Goal: Entertainment & Leisure: Consume media (video, audio)

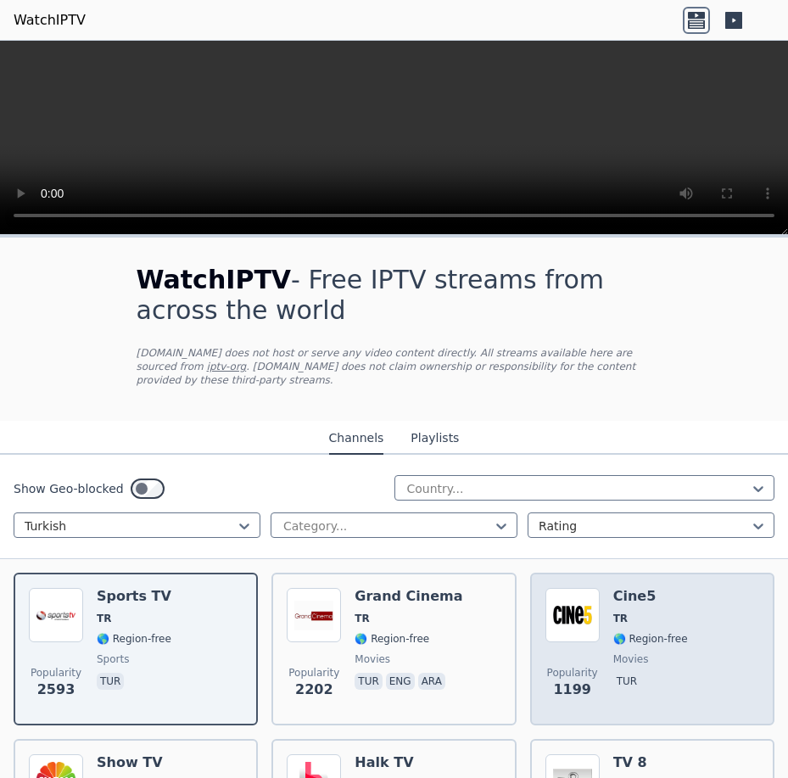
click at [551, 617] on img at bounding box center [572, 615] width 54 height 54
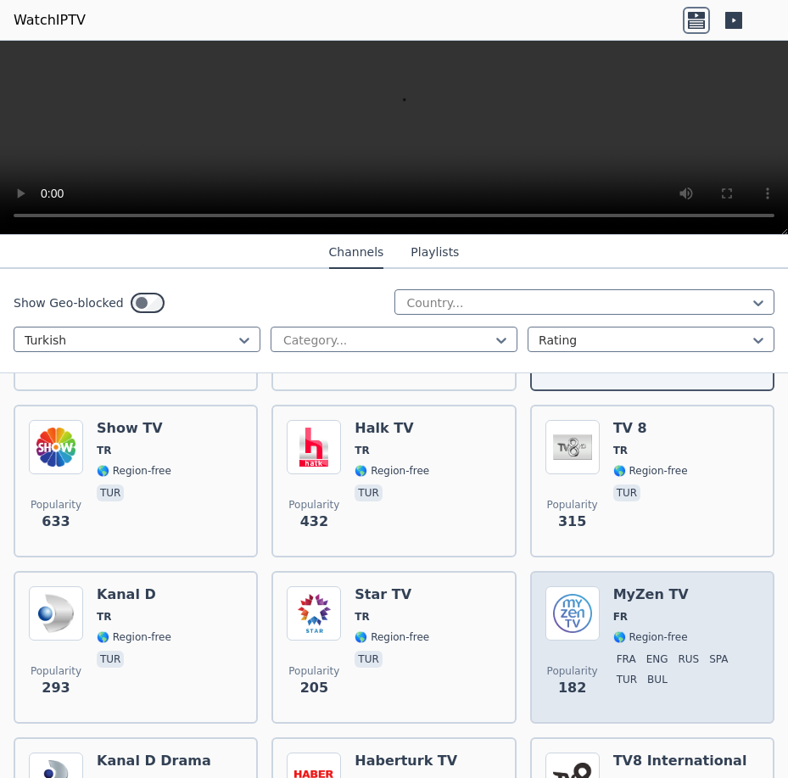
scroll to position [339, 0]
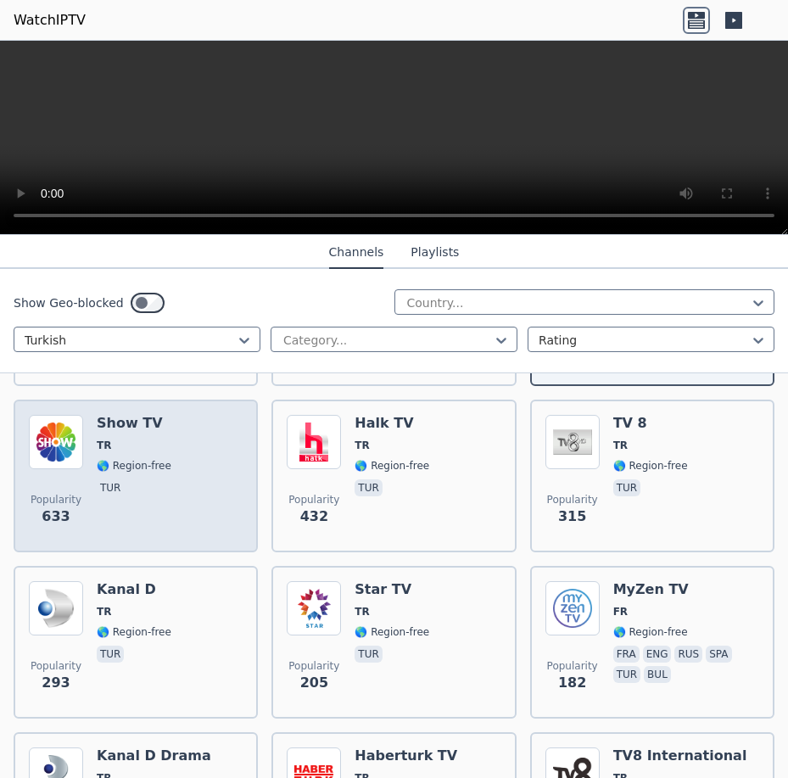
click at [178, 442] on div "Popularity 633 Show TV TR 🌎 Region-free tur" at bounding box center [136, 476] width 214 height 122
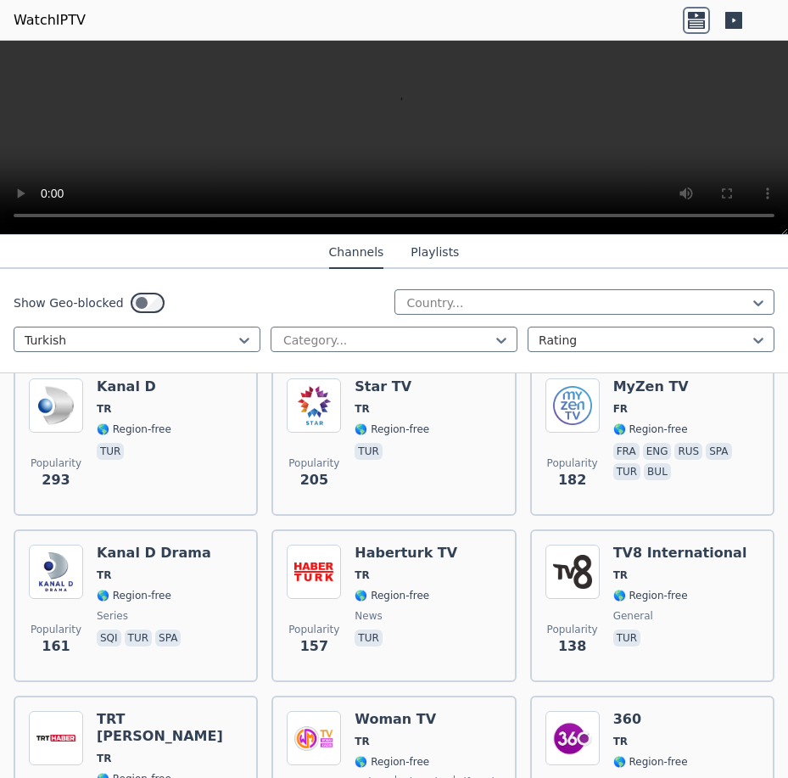
scroll to position [594, 0]
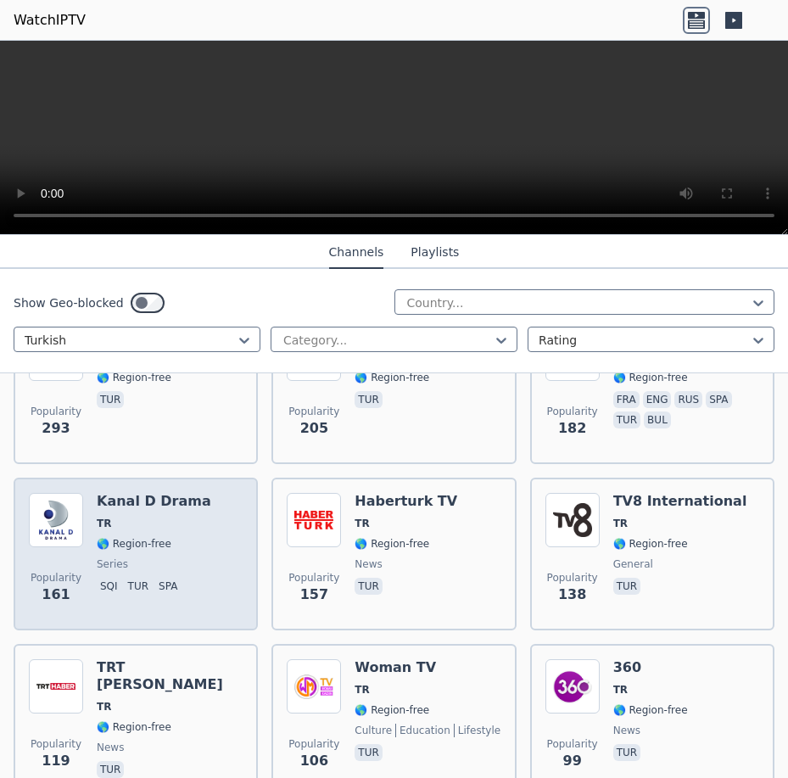
click at [168, 493] on h6 "Kanal D Drama" at bounding box center [154, 501] width 114 height 17
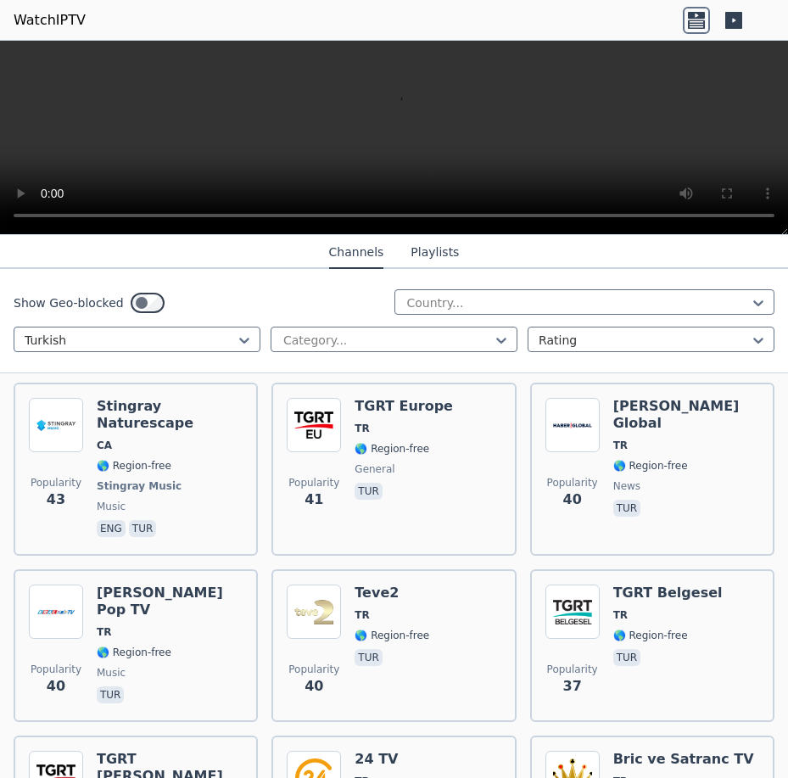
scroll to position [2036, 0]
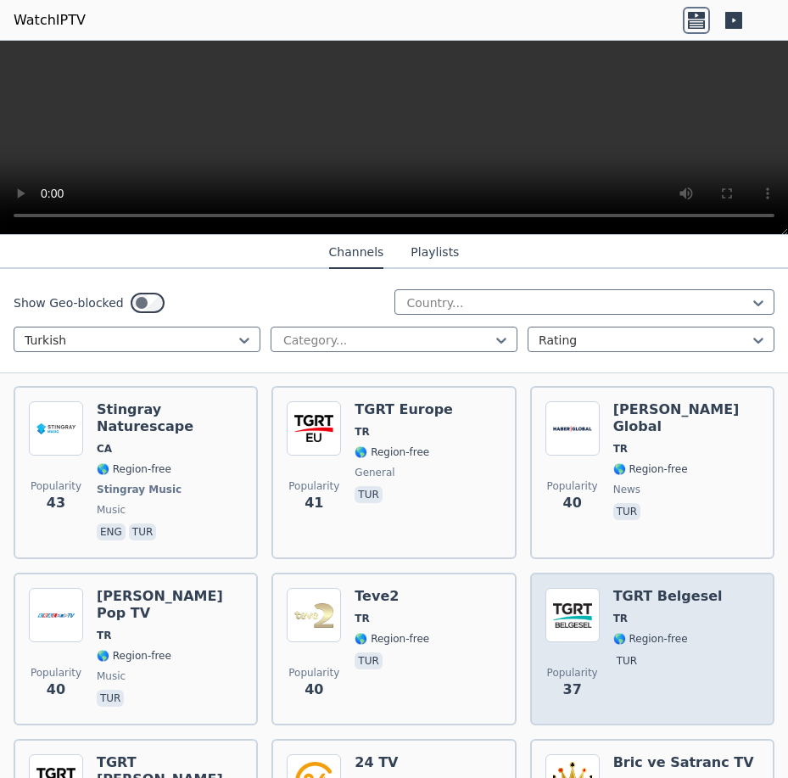
click at [613, 612] on span "TR" at bounding box center [620, 619] width 14 height 14
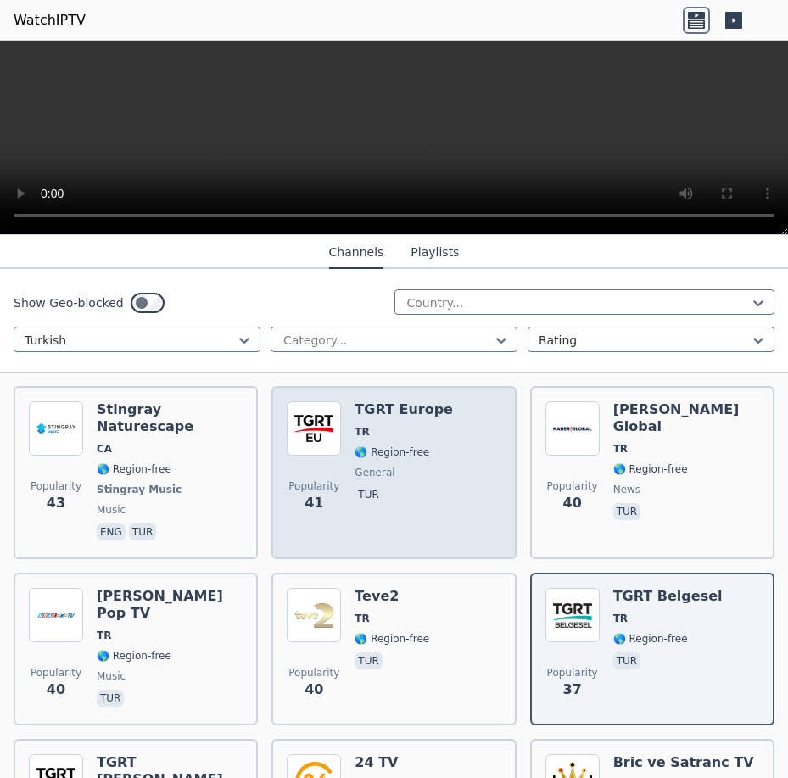
click at [403, 412] on div "TGRT Europe TR 🌎 Region-free general tur" at bounding box center [404, 472] width 98 height 142
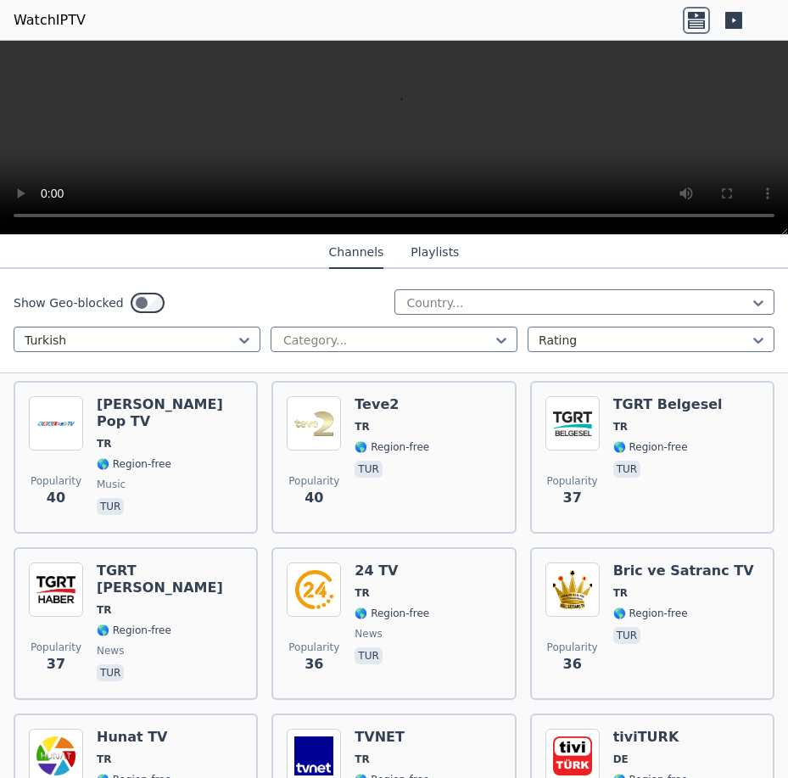
scroll to position [2290, 0]
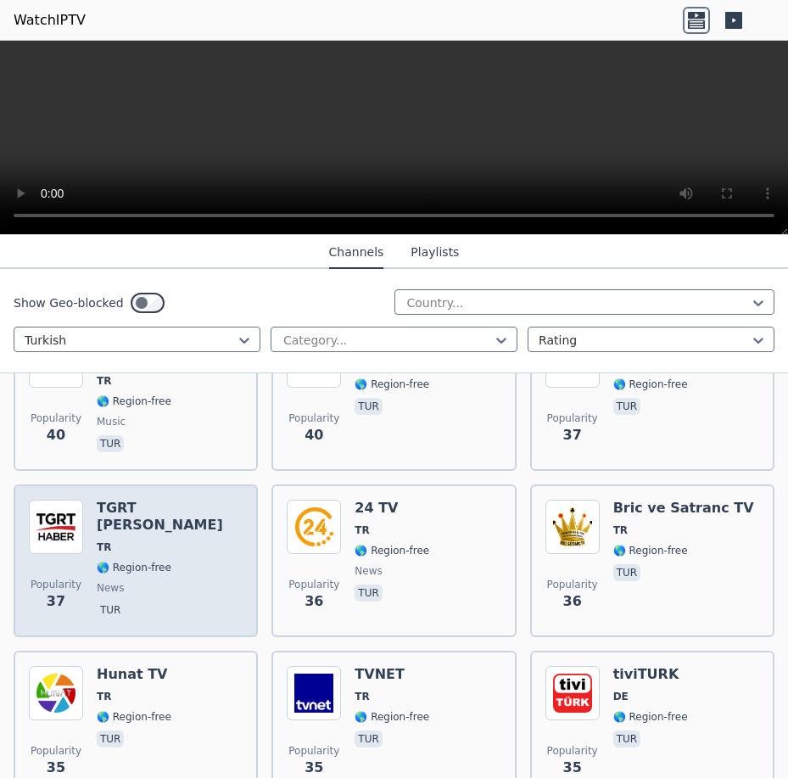
click at [156, 540] on span "TR" at bounding box center [170, 547] width 146 height 14
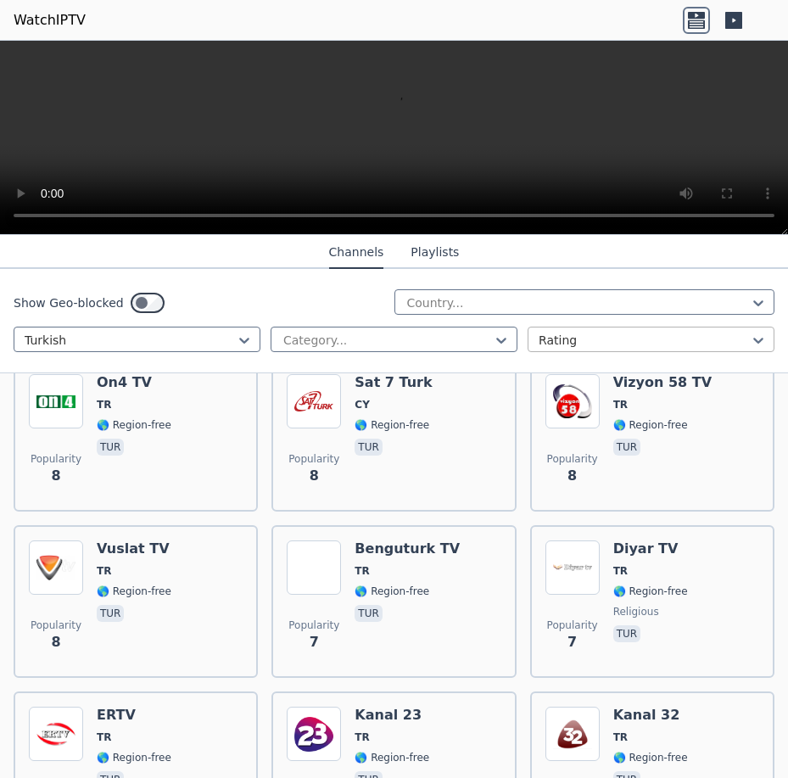
scroll to position [9753, 0]
